Goal: Transaction & Acquisition: Book appointment/travel/reservation

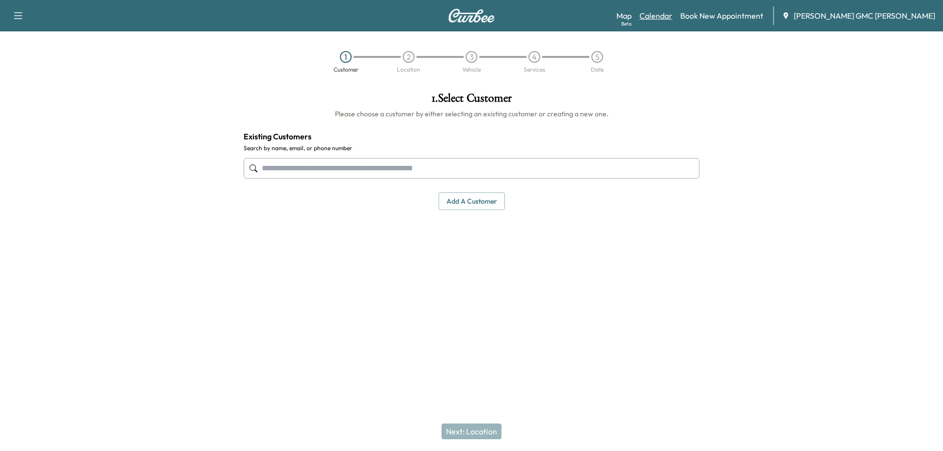
click at [673, 14] on link "Calendar" at bounding box center [656, 16] width 33 height 12
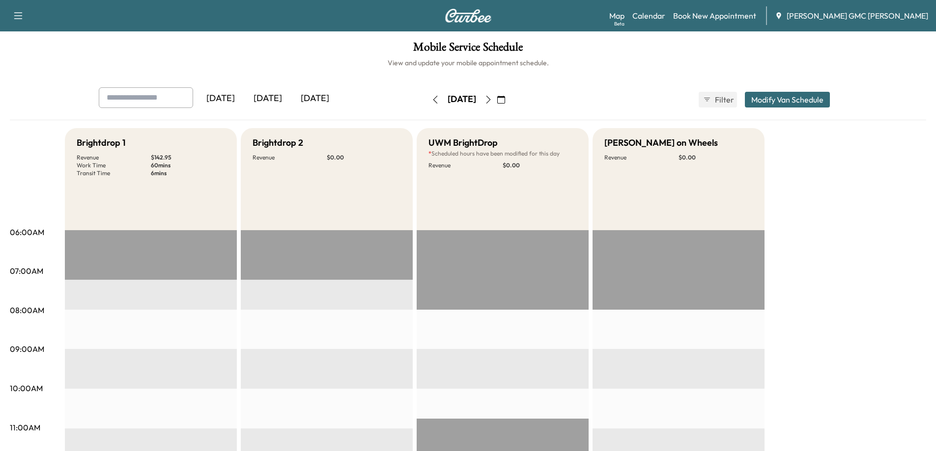
click at [492, 99] on icon "button" at bounding box center [488, 100] width 8 height 8
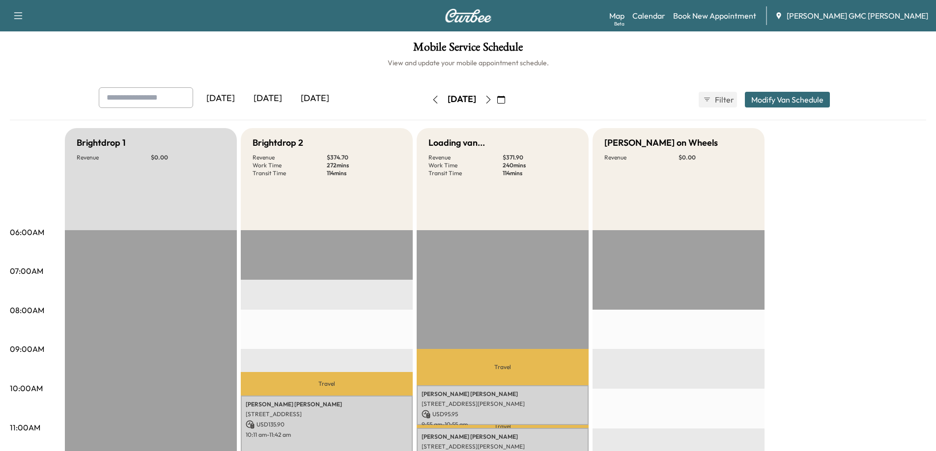
click at [492, 99] on icon "button" at bounding box center [488, 100] width 8 height 8
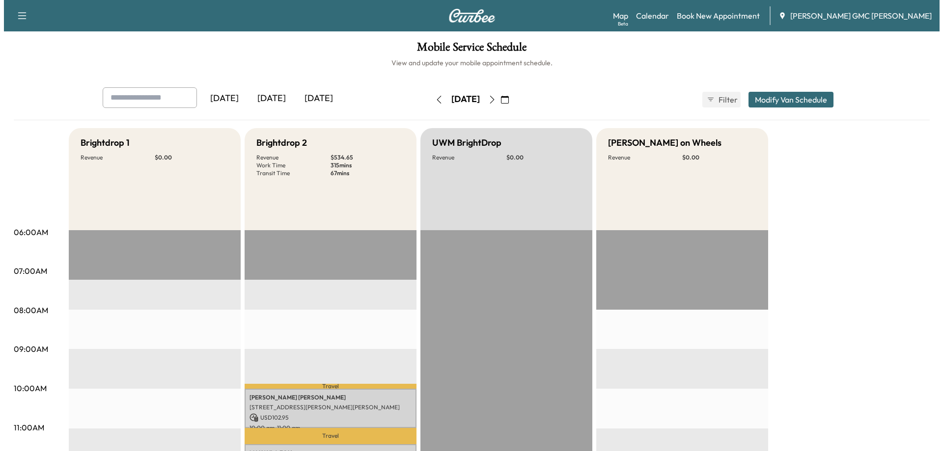
scroll to position [246, 0]
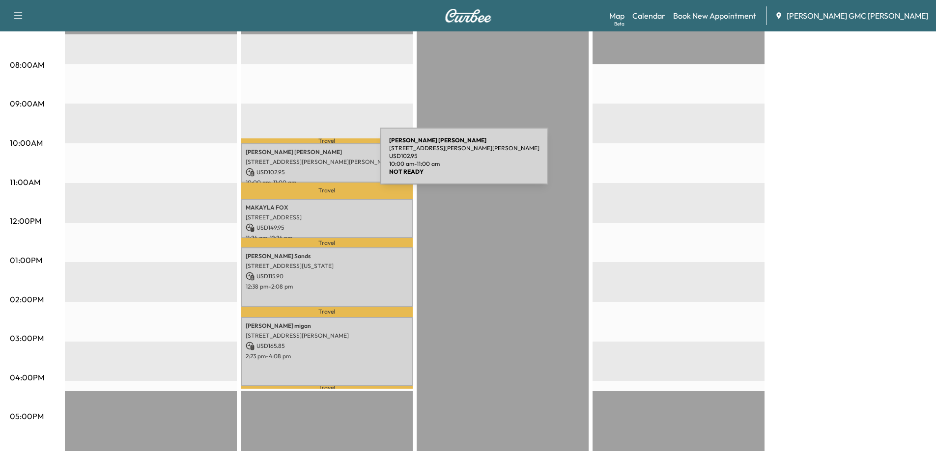
click at [307, 162] on p "[STREET_ADDRESS][PERSON_NAME][PERSON_NAME]" at bounding box center [327, 162] width 162 height 8
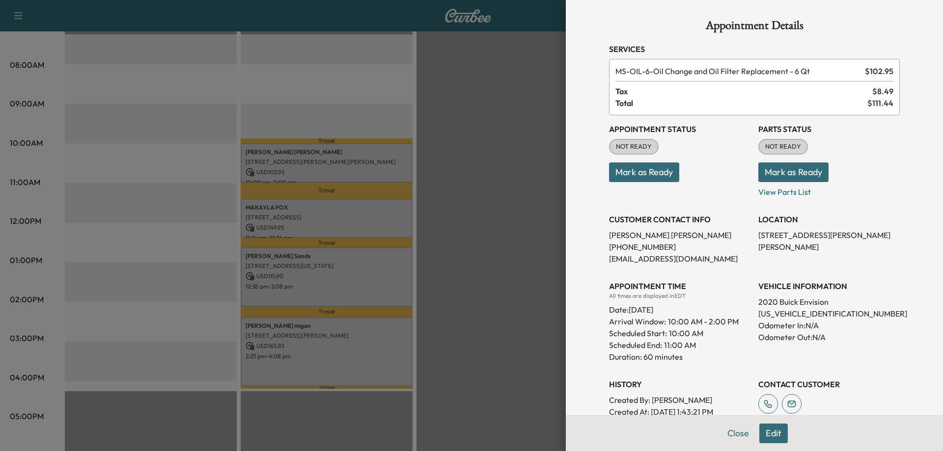
click at [507, 186] on div at bounding box center [471, 225] width 943 height 451
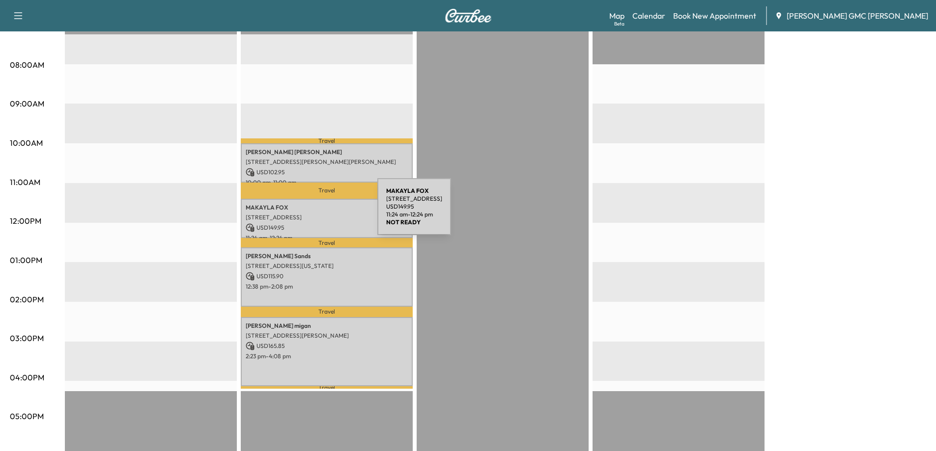
click at [304, 214] on p "[STREET_ADDRESS]" at bounding box center [327, 218] width 162 height 8
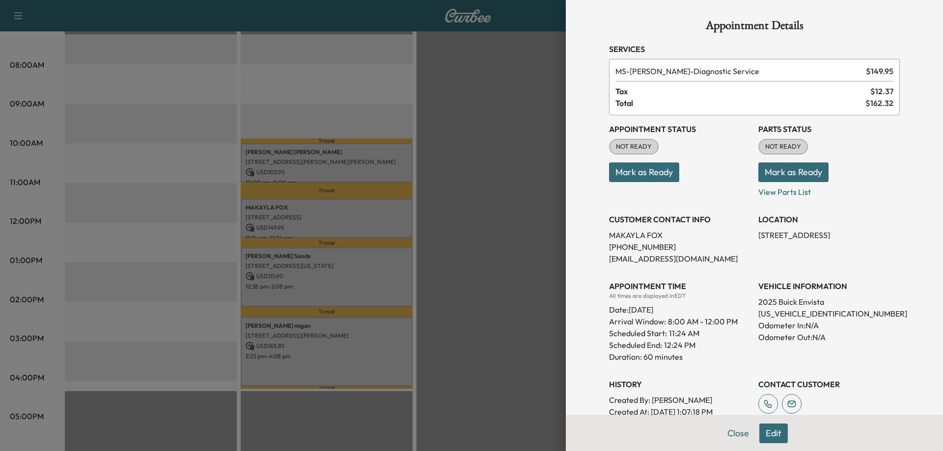
click at [320, 252] on div at bounding box center [471, 225] width 943 height 451
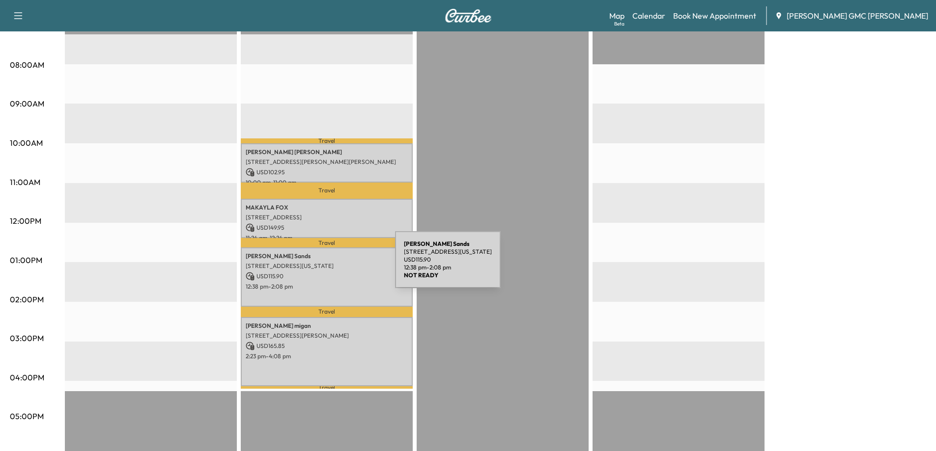
click at [321, 266] on p "[STREET_ADDRESS][US_STATE]" at bounding box center [327, 266] width 162 height 8
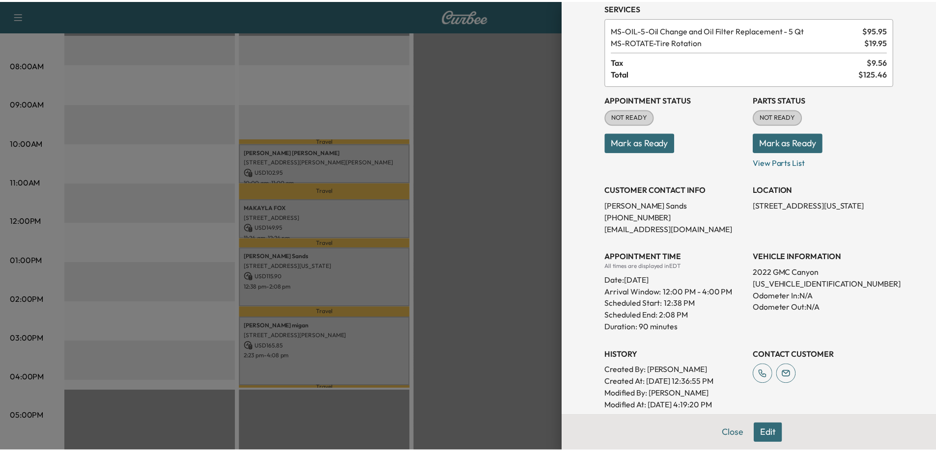
scroll to position [98, 0]
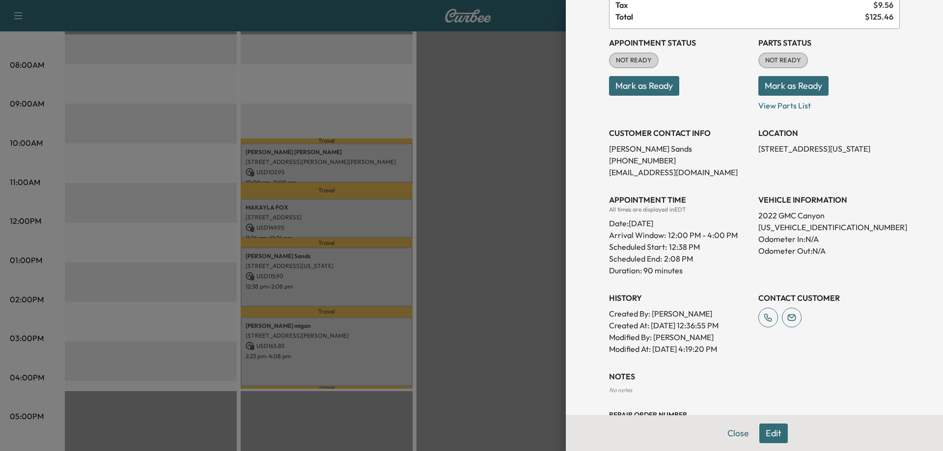
click at [328, 332] on div at bounding box center [471, 225] width 943 height 451
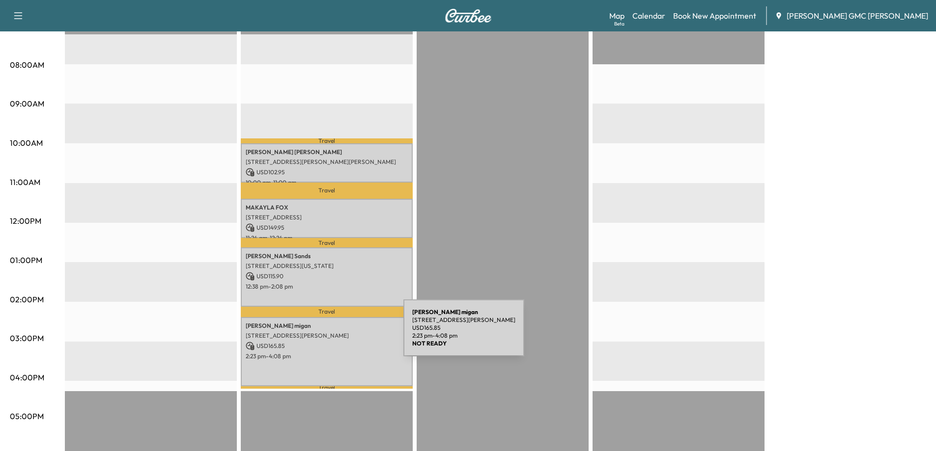
click at [330, 334] on p "[STREET_ADDRESS][PERSON_NAME]" at bounding box center [327, 336] width 162 height 8
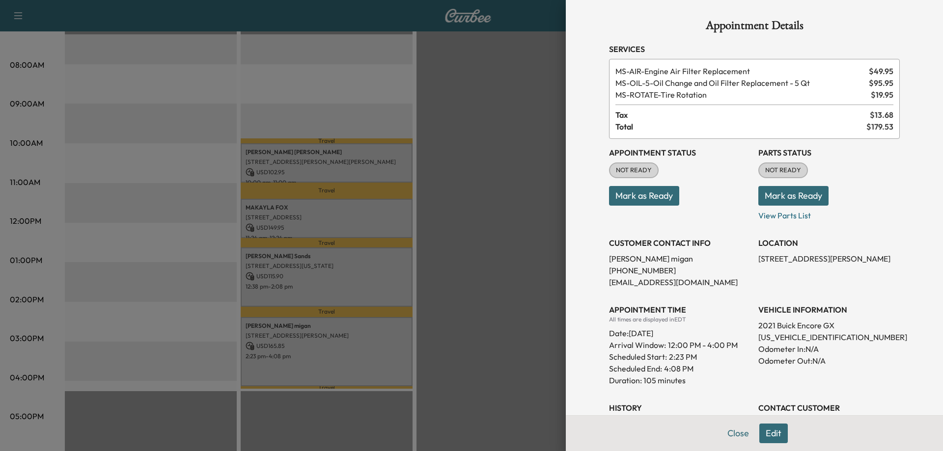
click at [344, 329] on div at bounding box center [471, 225] width 943 height 451
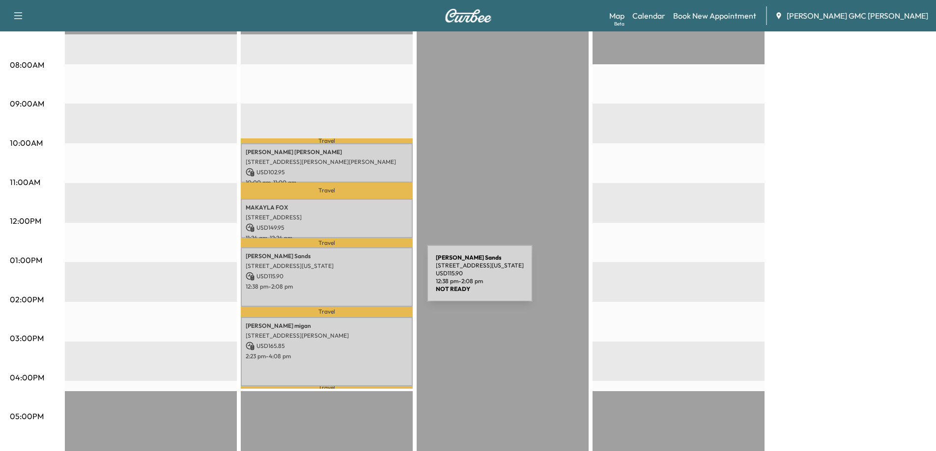
click at [353, 280] on div "[PERSON_NAME] [STREET_ADDRESS][US_STATE] USD 115.90 12:38 pm - 2:08 pm" at bounding box center [327, 277] width 172 height 59
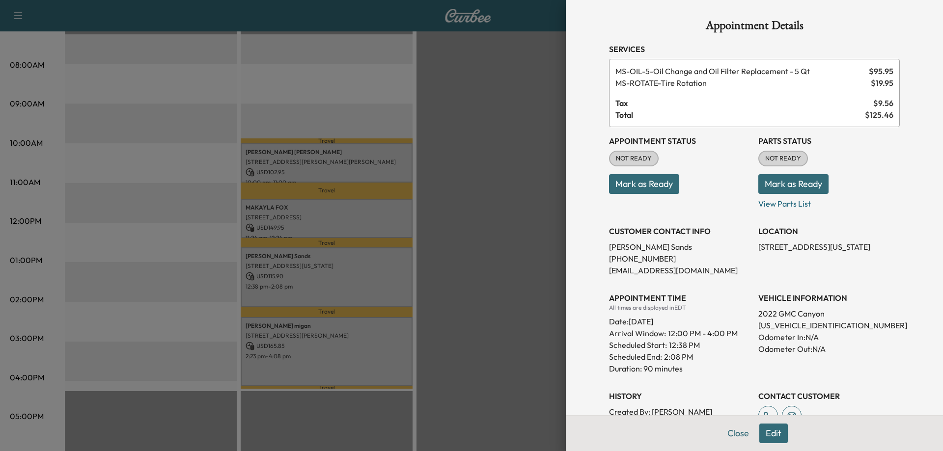
click at [376, 245] on div at bounding box center [471, 225] width 943 height 451
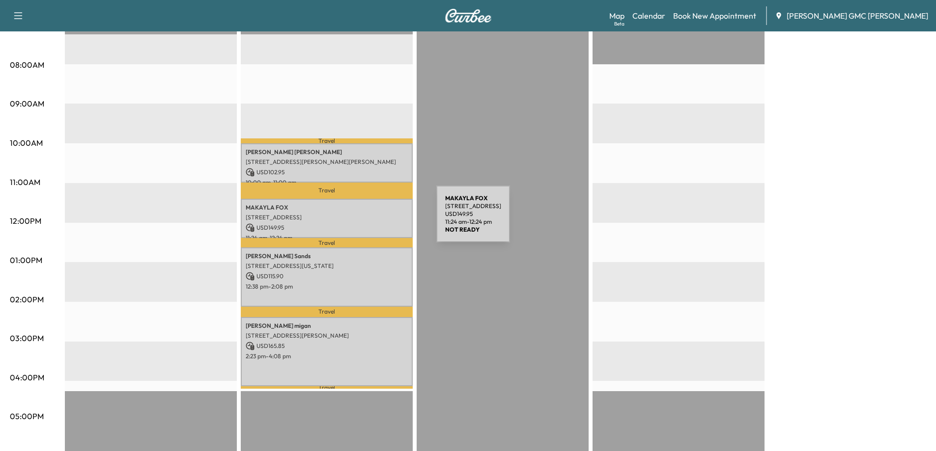
click at [361, 215] on p "[STREET_ADDRESS]" at bounding box center [327, 218] width 162 height 8
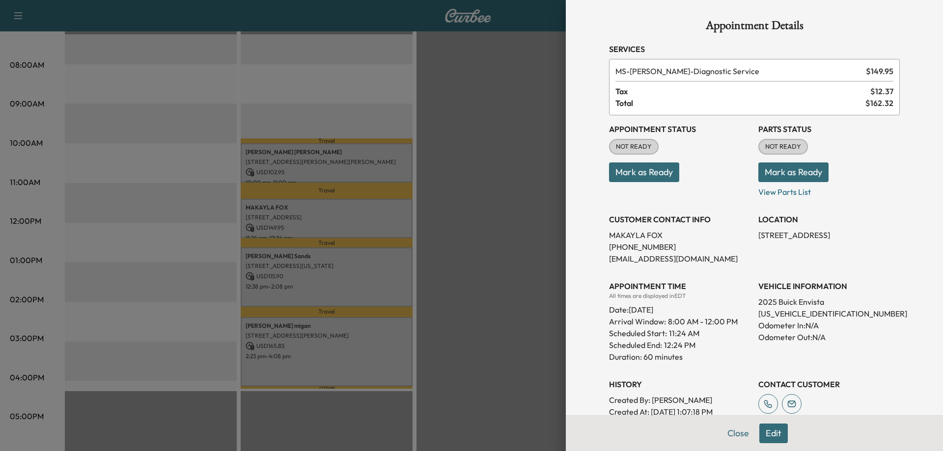
click at [342, 163] on div at bounding box center [471, 225] width 943 height 451
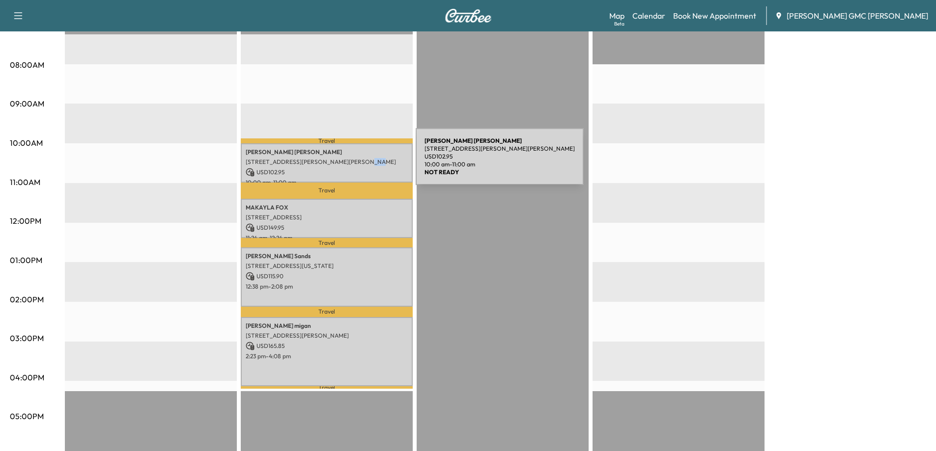
click at [342, 163] on p "[STREET_ADDRESS][PERSON_NAME][PERSON_NAME]" at bounding box center [327, 162] width 162 height 8
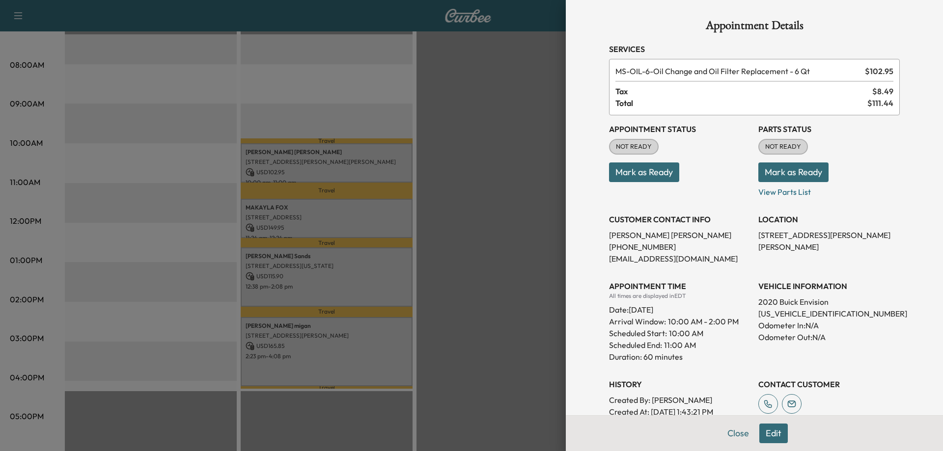
click at [342, 163] on div at bounding box center [471, 225] width 943 height 451
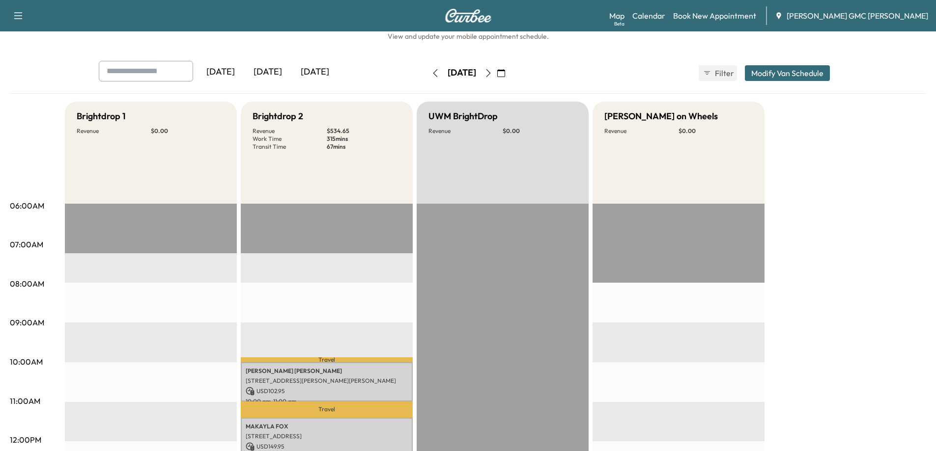
scroll to position [0, 0]
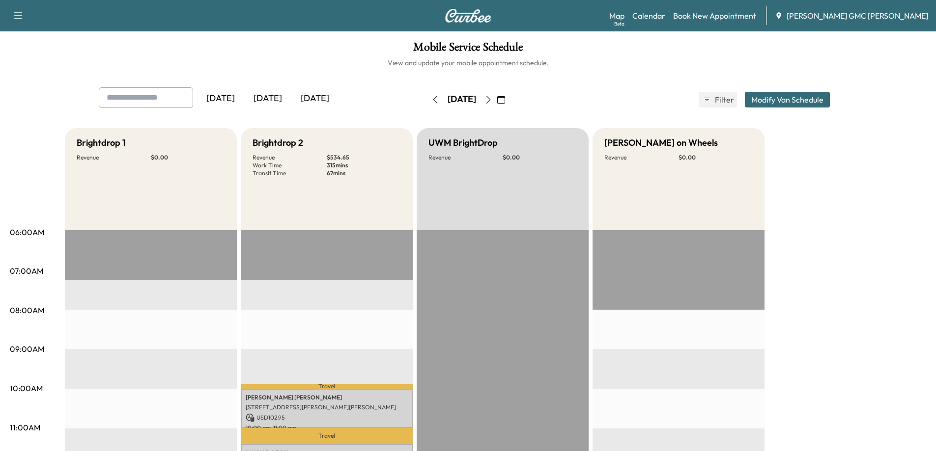
click at [492, 102] on icon "button" at bounding box center [488, 100] width 8 height 8
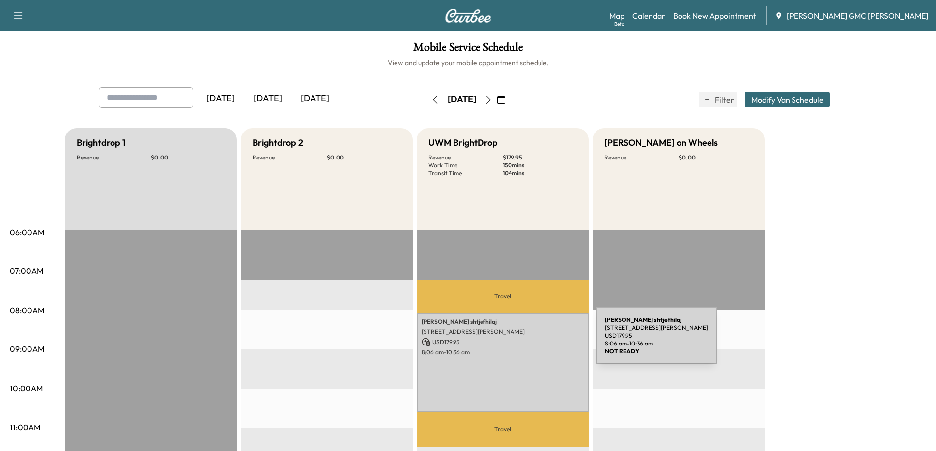
click at [523, 342] on p "USD 179.95" at bounding box center [503, 342] width 162 height 9
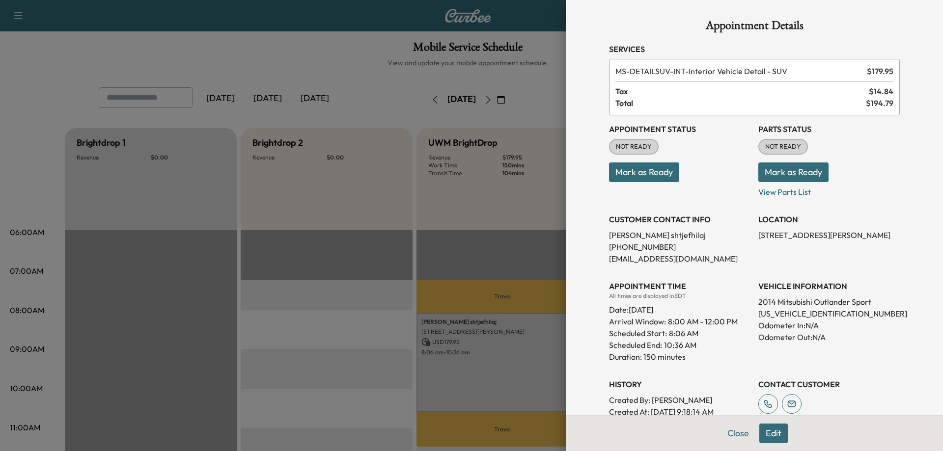
click at [468, 251] on div at bounding box center [471, 225] width 943 height 451
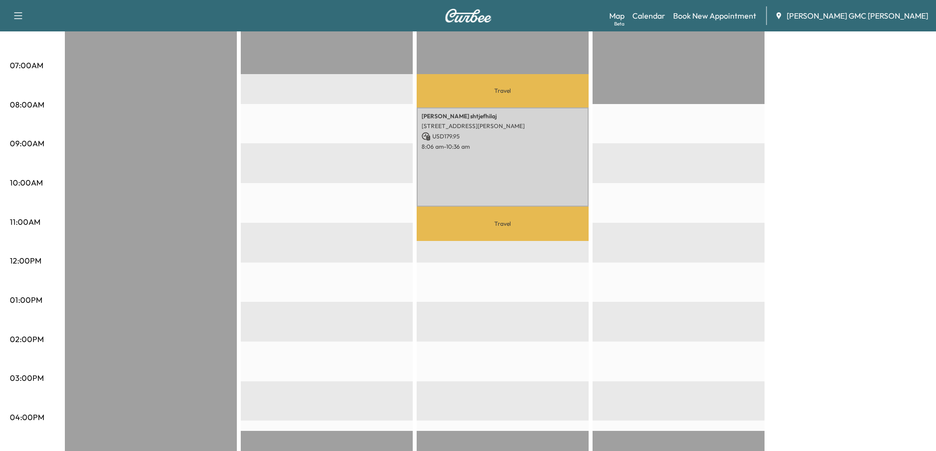
scroll to position [49, 0]
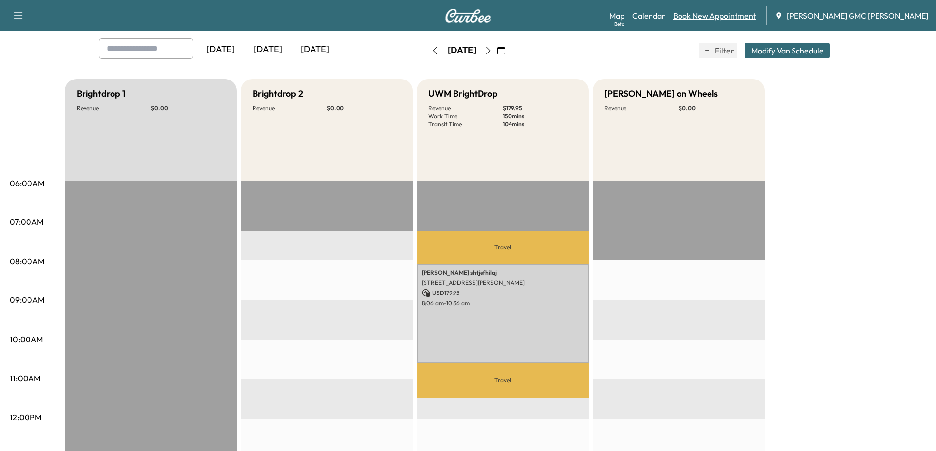
click at [714, 16] on link "Book New Appointment" at bounding box center [714, 16] width 83 height 12
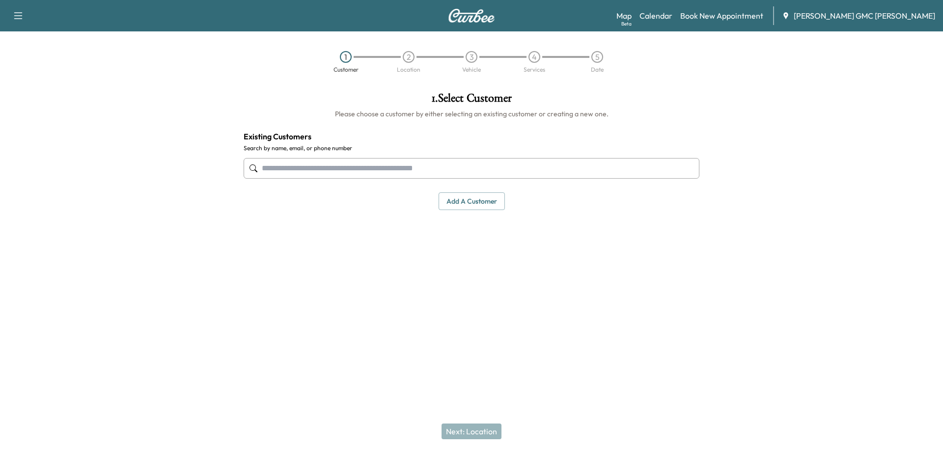
drag, startPoint x: 466, startPoint y: 199, endPoint x: 470, endPoint y: 196, distance: 5.6
click at [470, 196] on button "Add a customer" at bounding box center [472, 202] width 66 height 18
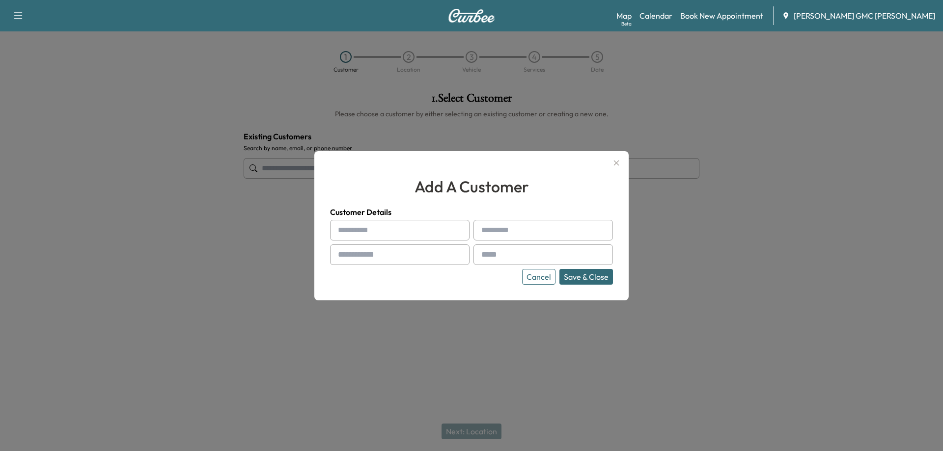
click at [416, 231] on input "text" at bounding box center [400, 230] width 140 height 21
type input "*****"
type input "********"
click at [427, 268] on div "***** ******** Cancel Save & Close" at bounding box center [471, 252] width 283 height 65
click at [451, 258] on input "text" at bounding box center [400, 255] width 140 height 21
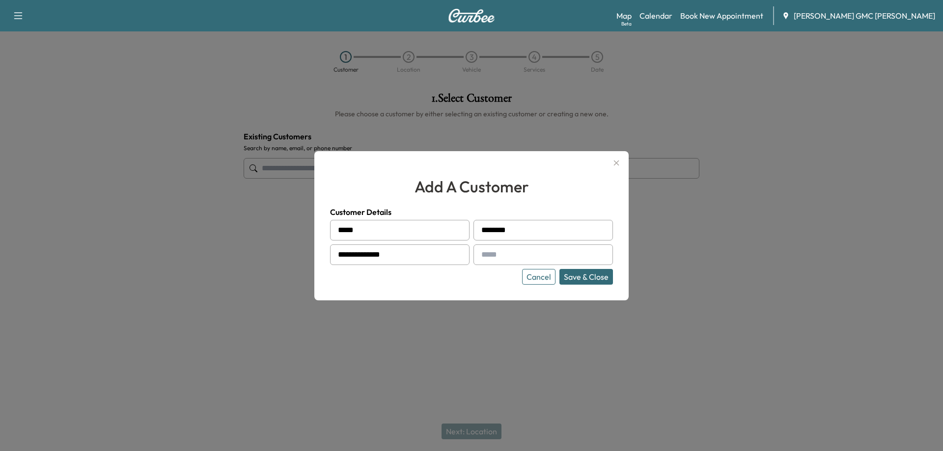
type input "**********"
click at [488, 257] on div at bounding box center [484, 255] width 12 height 12
click at [495, 254] on input "text" at bounding box center [544, 255] width 140 height 21
type input "**********"
click at [593, 277] on button "Save & Close" at bounding box center [587, 277] width 54 height 16
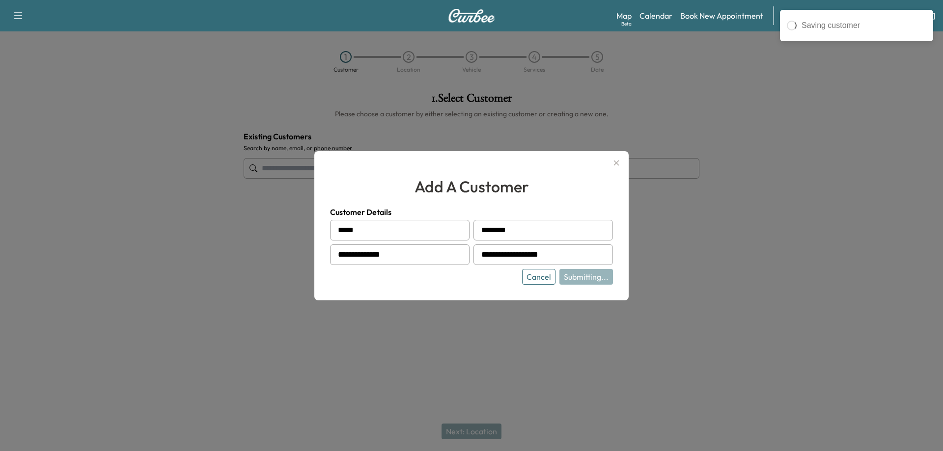
type input "**********"
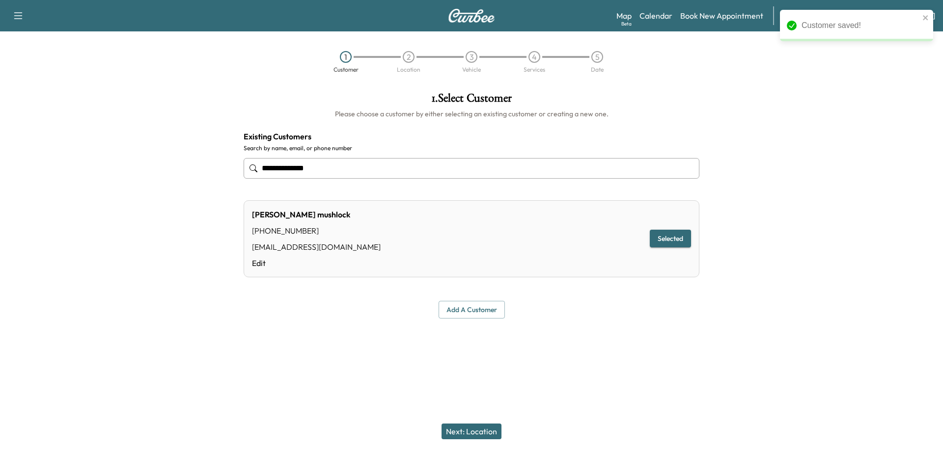
click at [471, 430] on button "Next: Location" at bounding box center [472, 432] width 60 height 16
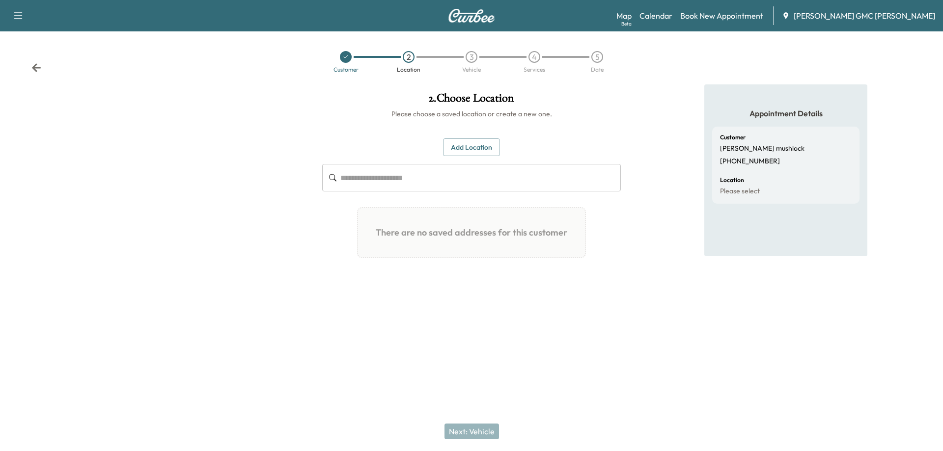
click at [458, 142] on button "Add Location" at bounding box center [471, 148] width 57 height 18
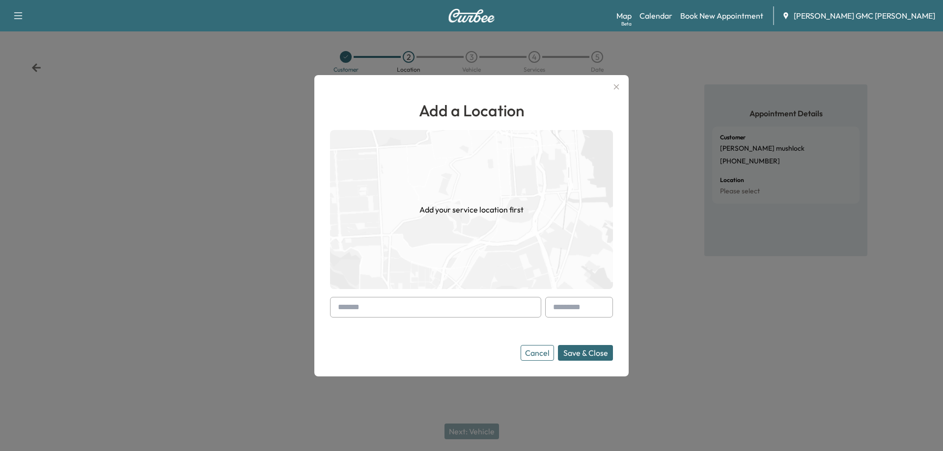
click at [432, 300] on input "text" at bounding box center [435, 307] width 211 height 21
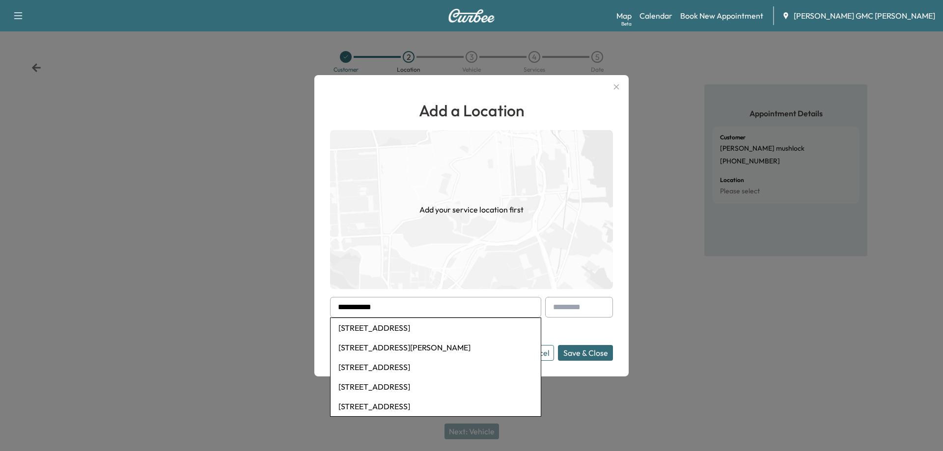
click at [445, 324] on li "[STREET_ADDRESS]" at bounding box center [436, 328] width 210 height 20
type input "**********"
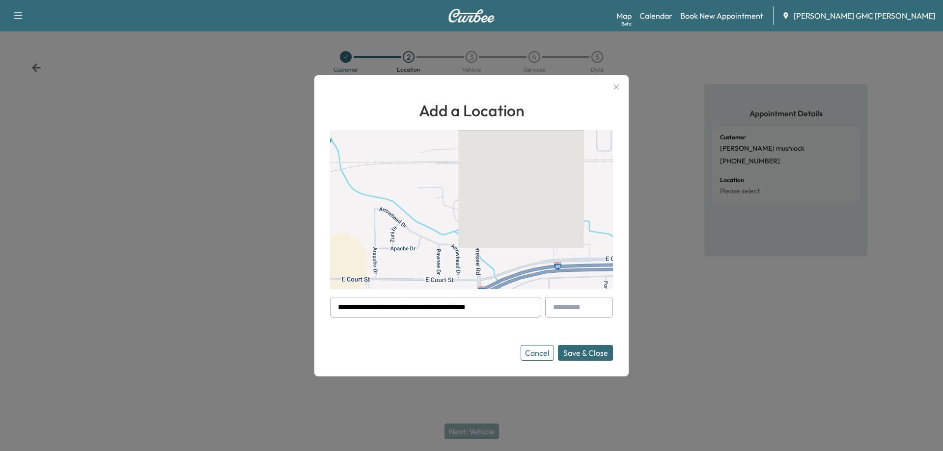
click at [593, 349] on button "Save & Close" at bounding box center [585, 353] width 55 height 16
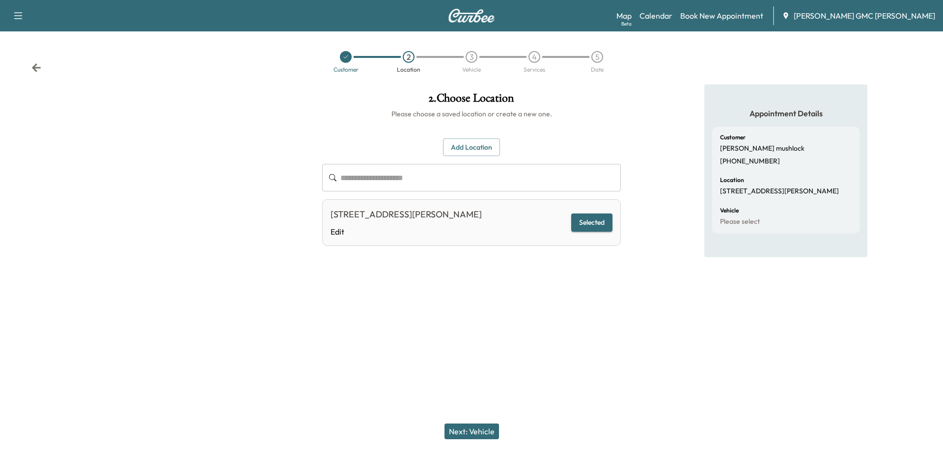
click at [476, 432] on button "Next: Vehicle" at bounding box center [472, 432] width 55 height 16
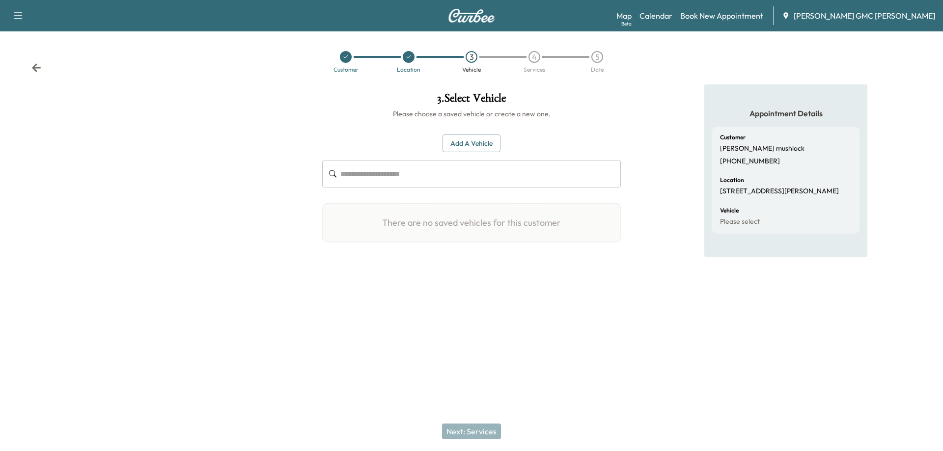
click at [490, 136] on button "Add a Vehicle" at bounding box center [472, 144] width 58 height 18
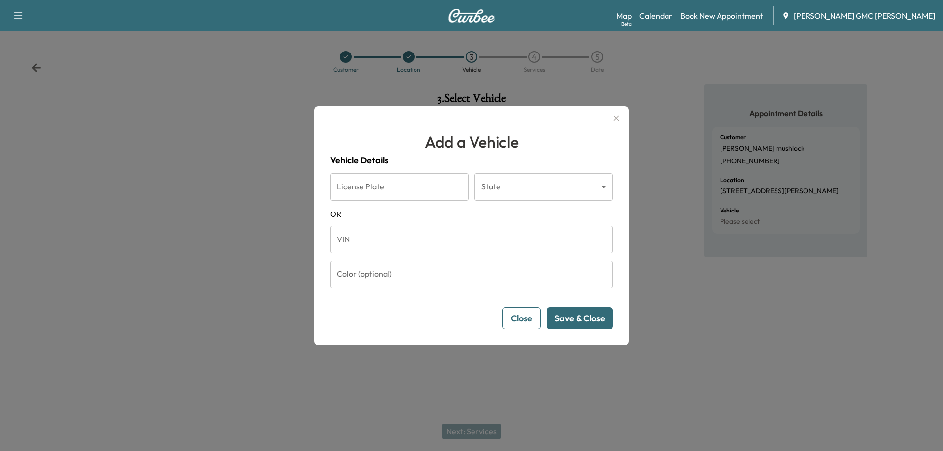
click at [418, 238] on input "VIN" at bounding box center [471, 240] width 283 height 28
paste input "**********"
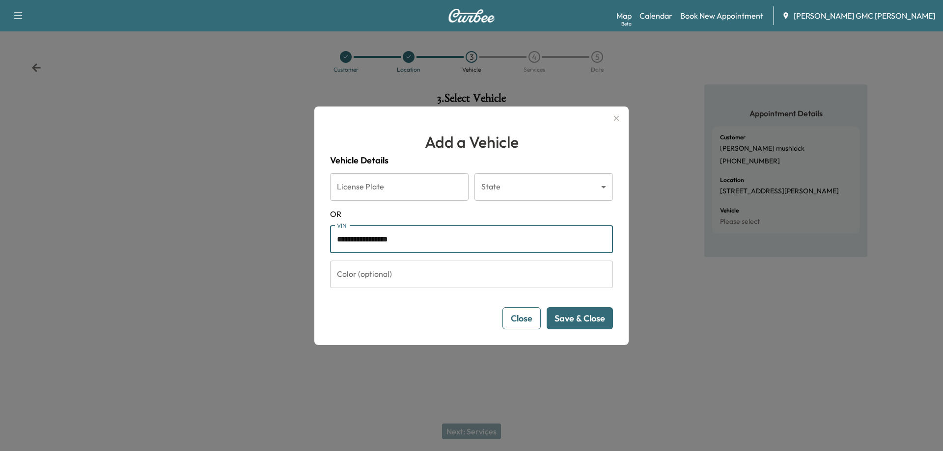
type input "**********"
click at [603, 328] on button "Save & Close" at bounding box center [580, 319] width 66 height 22
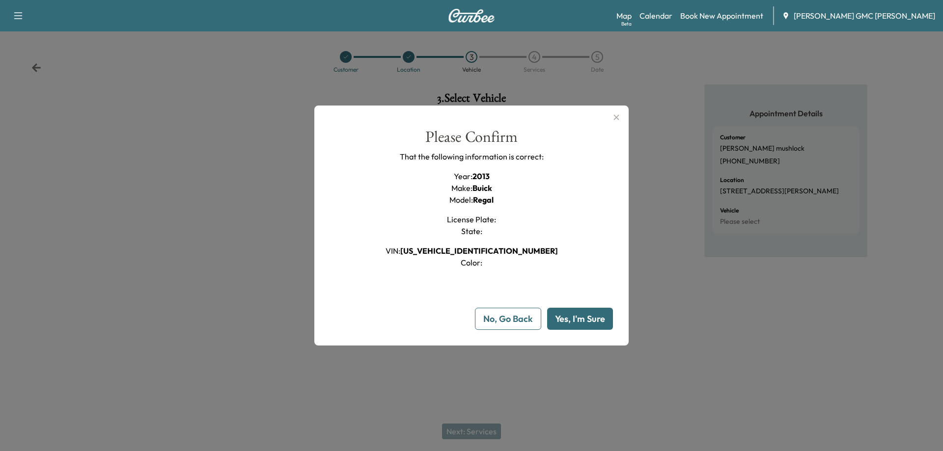
click at [603, 328] on button "Yes, I'm Sure" at bounding box center [580, 319] width 66 height 22
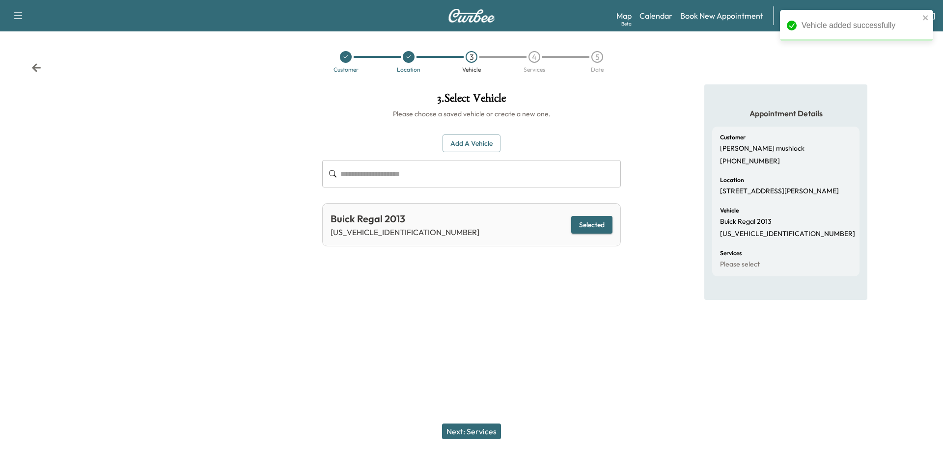
click at [487, 437] on button "Next: Services" at bounding box center [471, 432] width 59 height 16
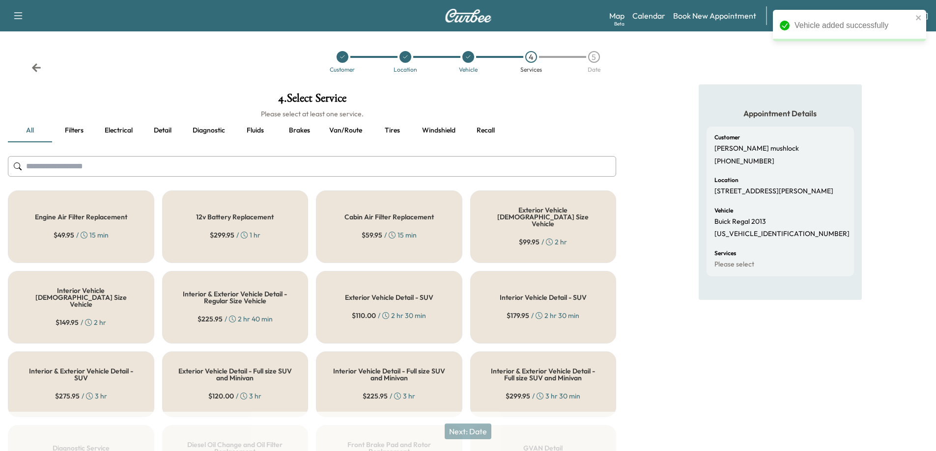
click at [271, 163] on input "text" at bounding box center [312, 166] width 608 height 21
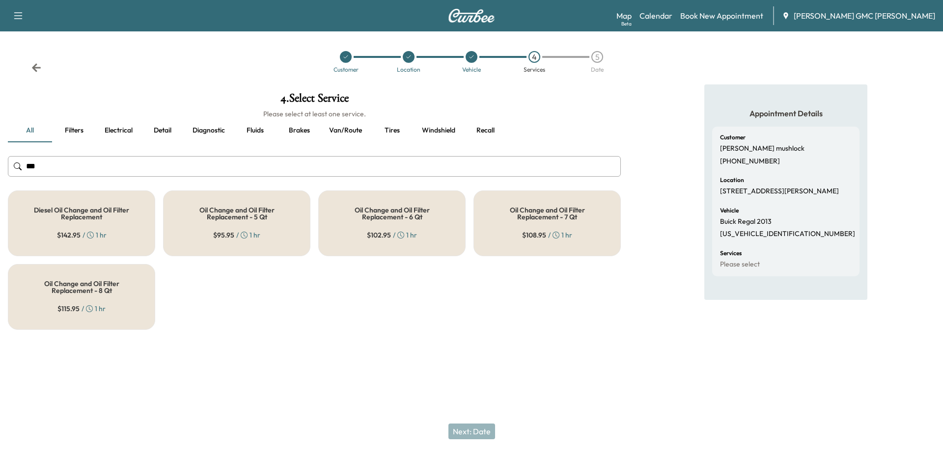
type input "***"
click at [235, 236] on div "$ 95.95 / 1 hr" at bounding box center [236, 235] width 47 height 10
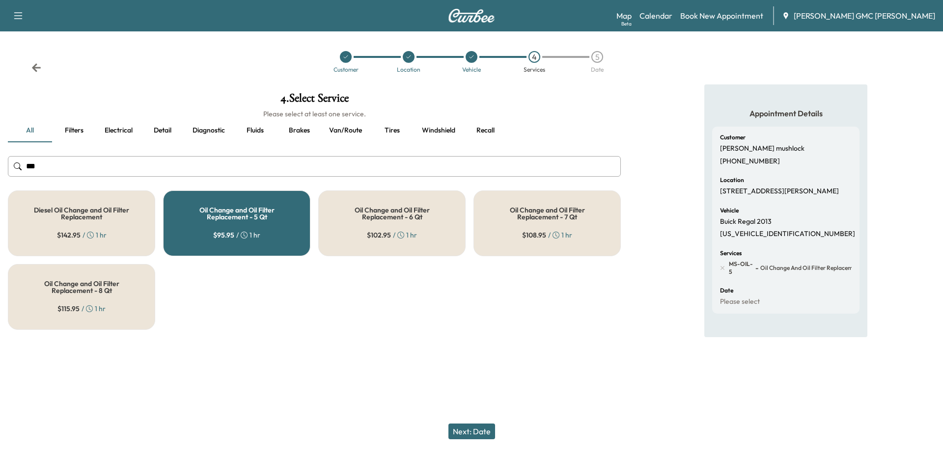
click at [480, 438] on button "Next: Date" at bounding box center [472, 432] width 47 height 16
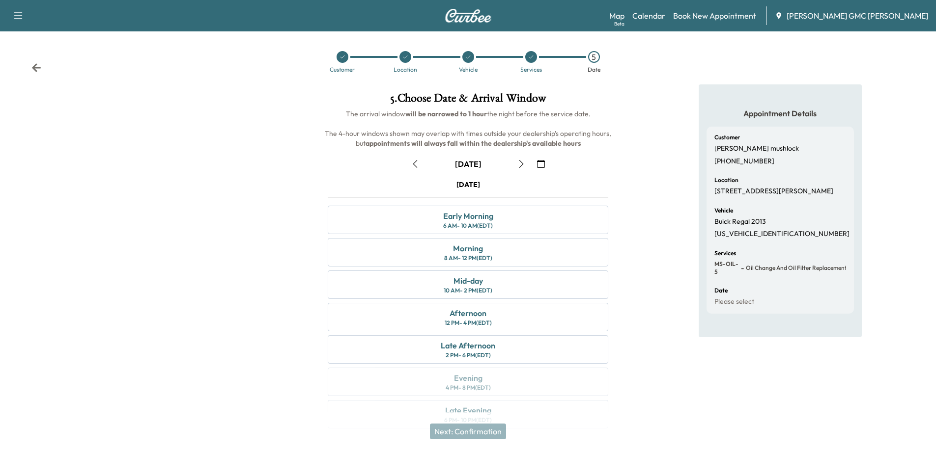
click at [521, 165] on icon "button" at bounding box center [521, 164] width 8 height 8
click at [522, 166] on icon "button" at bounding box center [521, 164] width 8 height 8
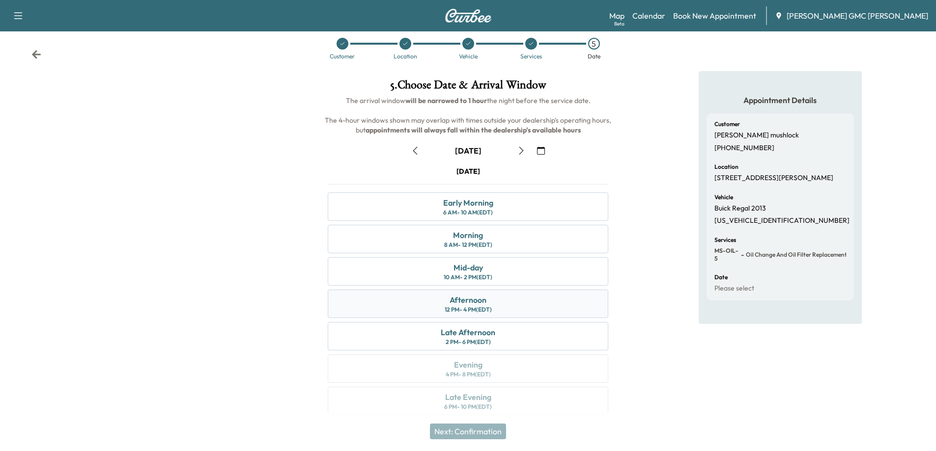
scroll to position [21, 0]
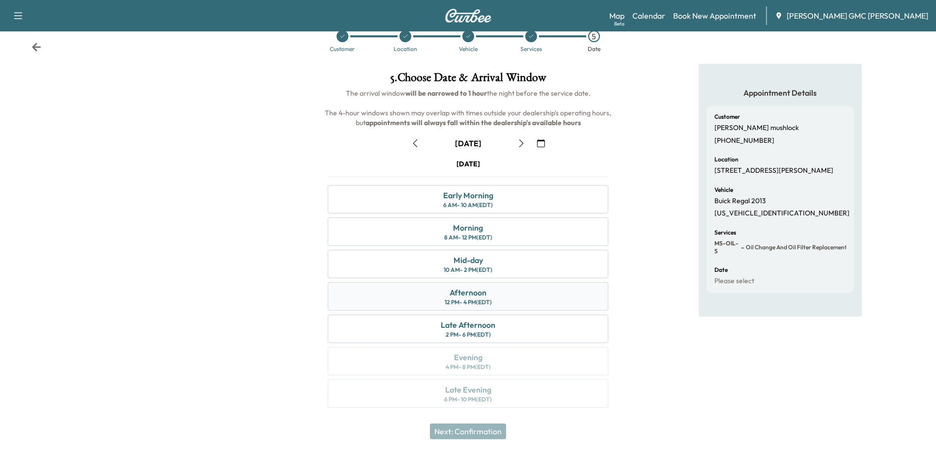
click at [456, 300] on div "12 PM - 4 PM (EDT)" at bounding box center [468, 303] width 47 height 8
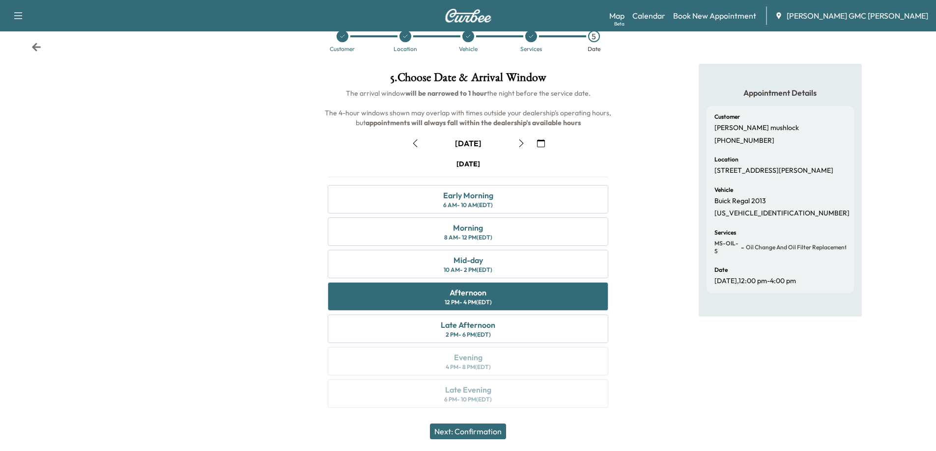
click at [439, 429] on button "Next: Confirmation" at bounding box center [468, 432] width 76 height 16
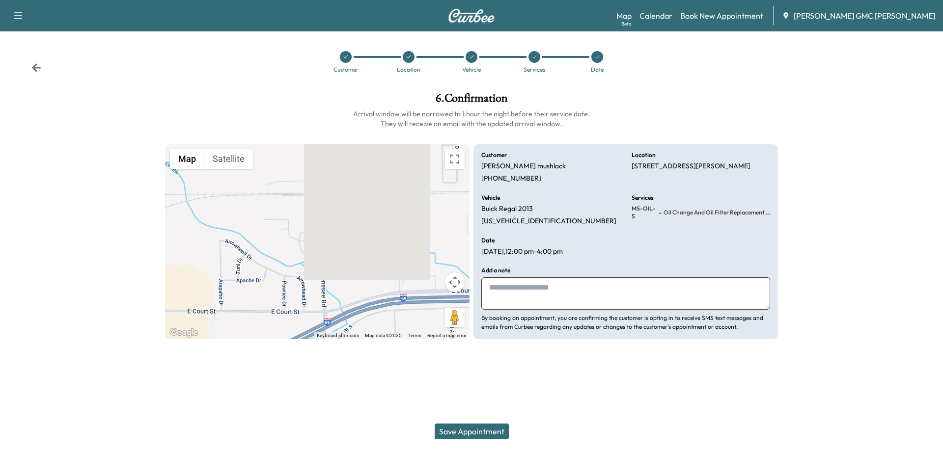
click at [531, 292] on textarea at bounding box center [625, 294] width 289 height 32
click at [476, 435] on button "Save Appointment" at bounding box center [472, 432] width 74 height 16
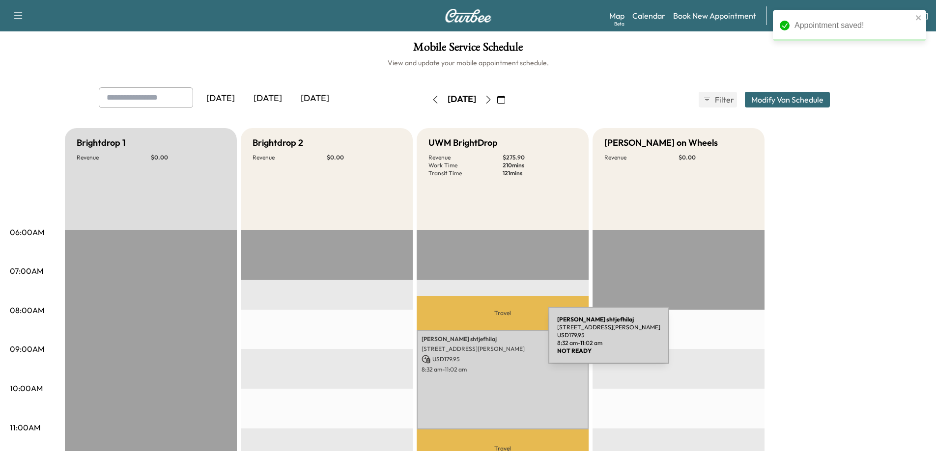
scroll to position [197, 0]
